Goal: Go to known website: Go to known website

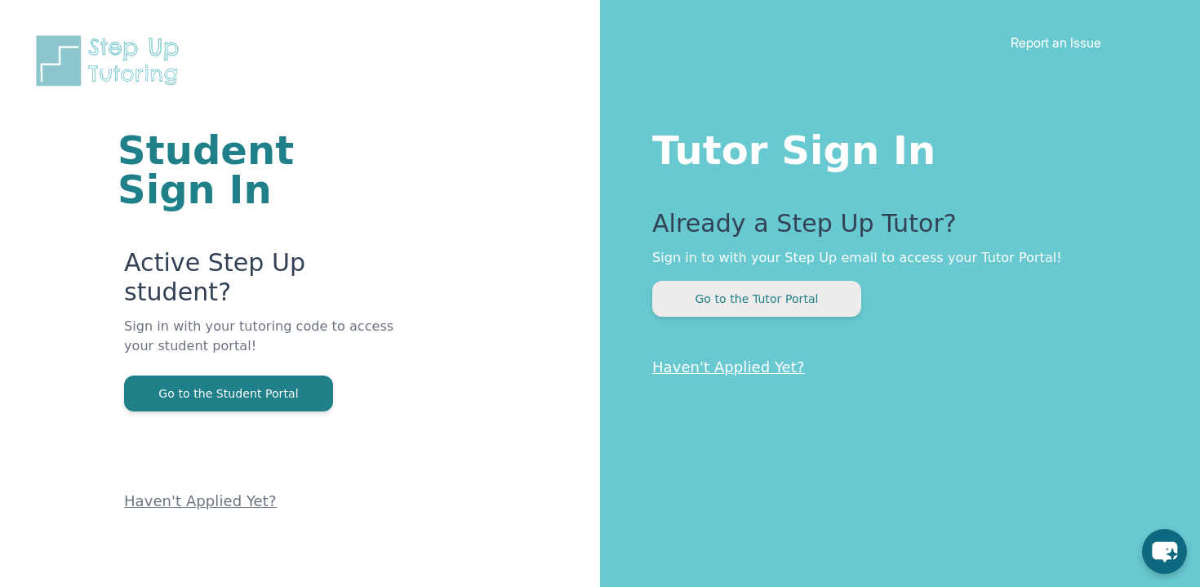
click at [723, 300] on button "Go to the Tutor Portal" at bounding box center [756, 299] width 209 height 36
